Goal: Task Accomplishment & Management: Complete application form

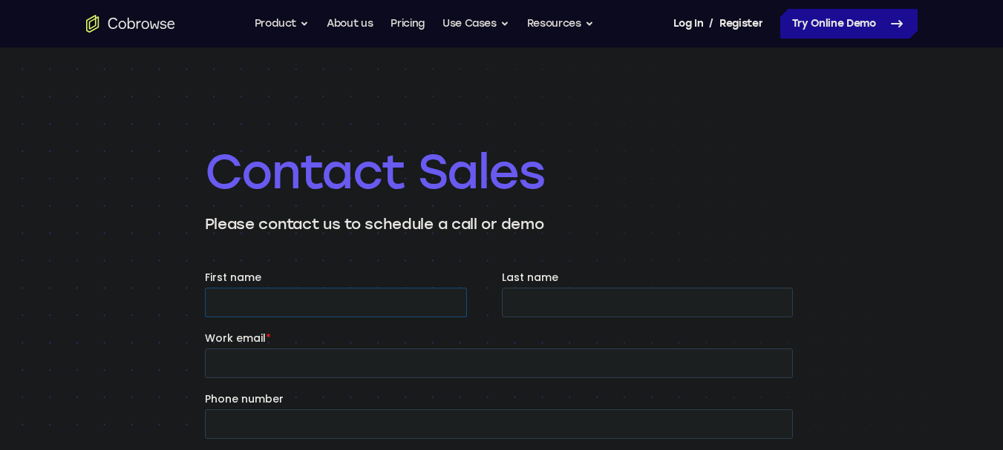
click at [261, 305] on input "First name" at bounding box center [335, 303] width 262 height 30
type input "[PERSON_NAME]"
click at [626, 298] on input "Last name" at bounding box center [646, 303] width 291 height 30
type input "K"
click at [278, 366] on input "Work email *" at bounding box center [498, 364] width 588 height 30
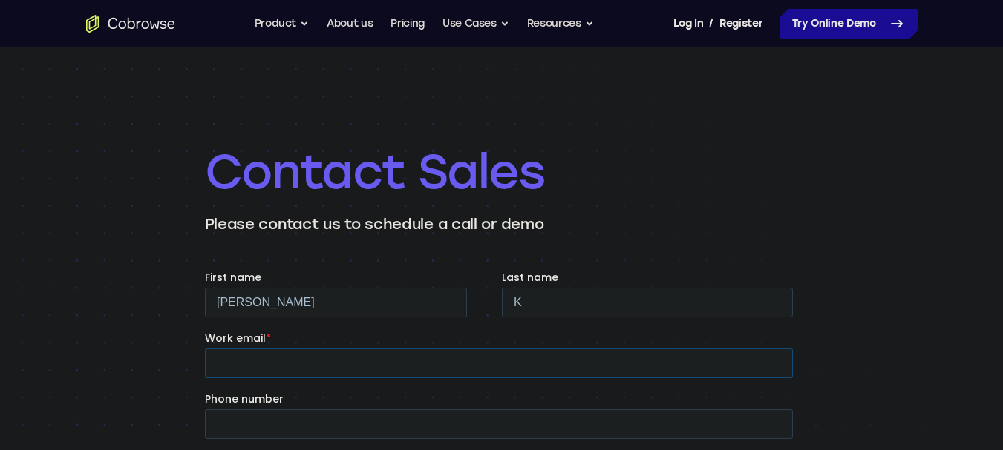
type input "[PERSON_NAME][EMAIL_ADDRESS][DOMAIN_NAME]"
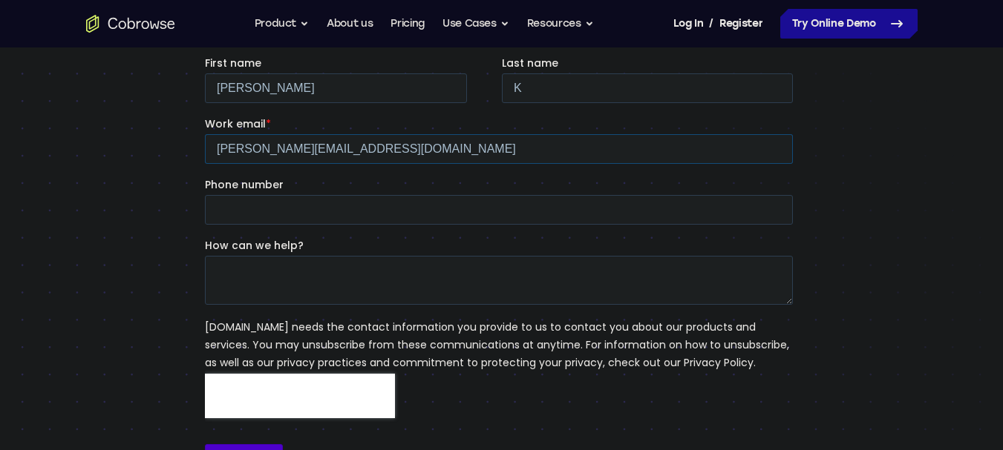
scroll to position [223, 0]
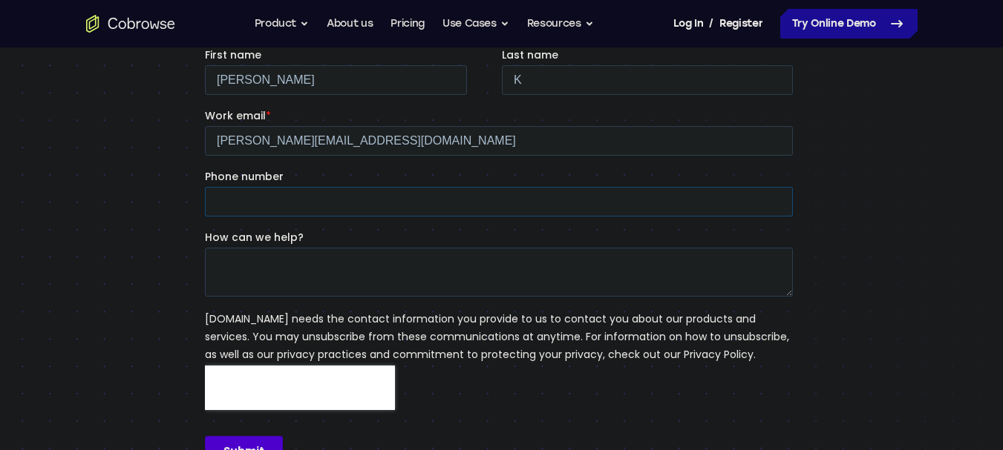
click at [364, 200] on input "Phone number" at bounding box center [498, 202] width 588 height 30
type input "13128780396"
click at [304, 284] on textarea "How can we help?" at bounding box center [498, 272] width 588 height 49
paste textarea "Hi, I represent an SEO company that specializes in getting you AI citations and…"
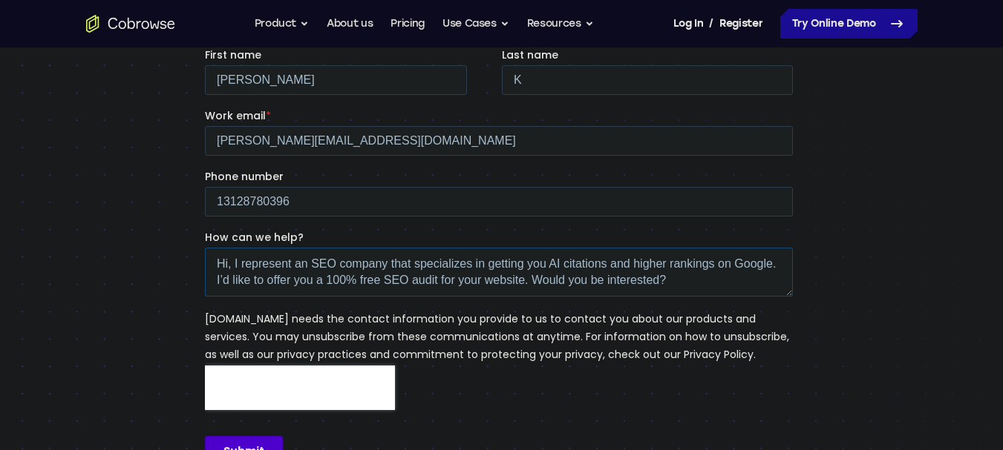
scroll to position [297, 0]
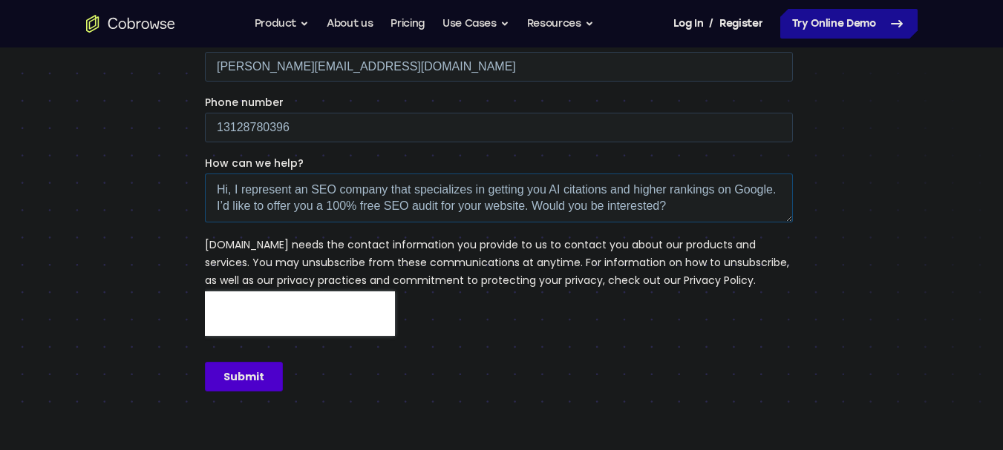
type textarea "Hi, I represent an SEO company that specializes in getting you AI citations and…"
click at [236, 373] on input "Submit" at bounding box center [243, 377] width 78 height 30
